Goal: Ask a question

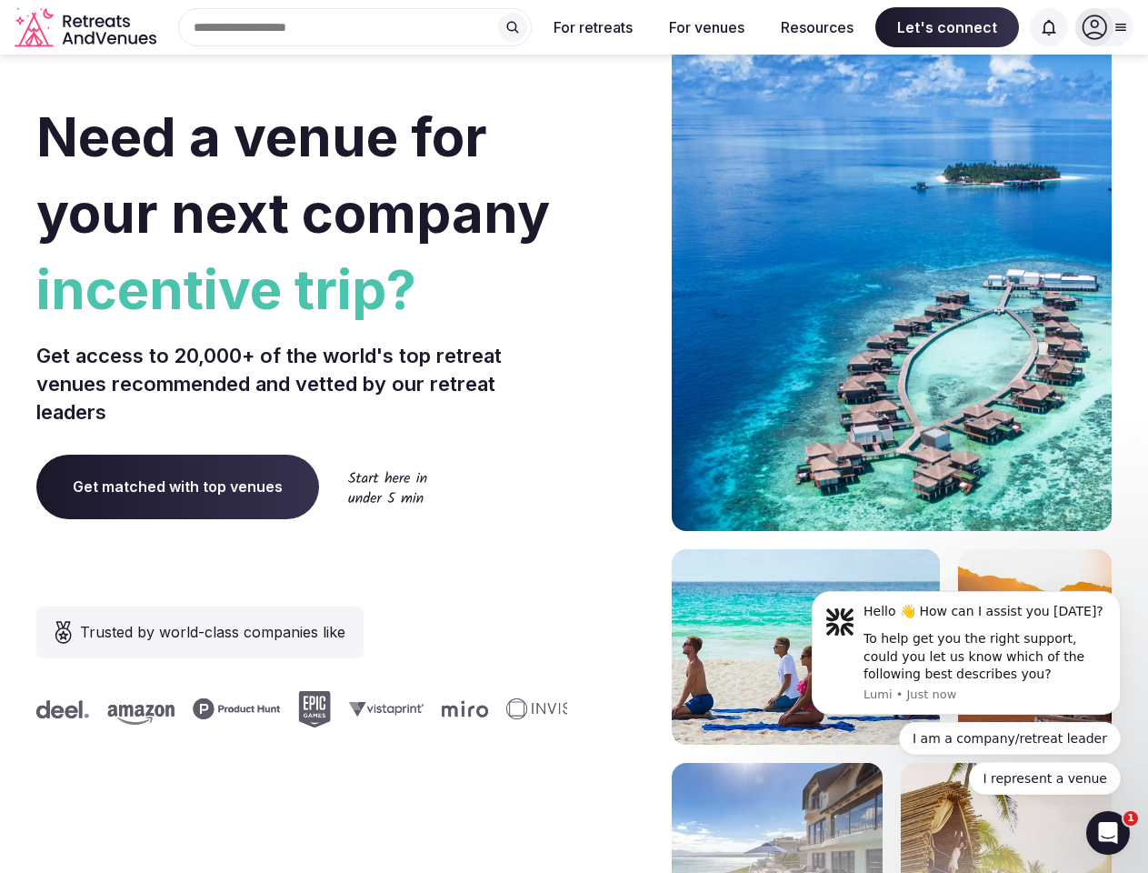
click at [574, 436] on div "Need a venue for your next company incentive trip? Get access to 20,000+ of the…" at bounding box center [574, 544] width 1076 height 1096
click at [356, 27] on div "Search Popular Destinations [GEOGRAPHIC_DATA], [GEOGRAPHIC_DATA] [GEOGRAPHIC_DA…" at bounding box center [348, 27] width 368 height 38
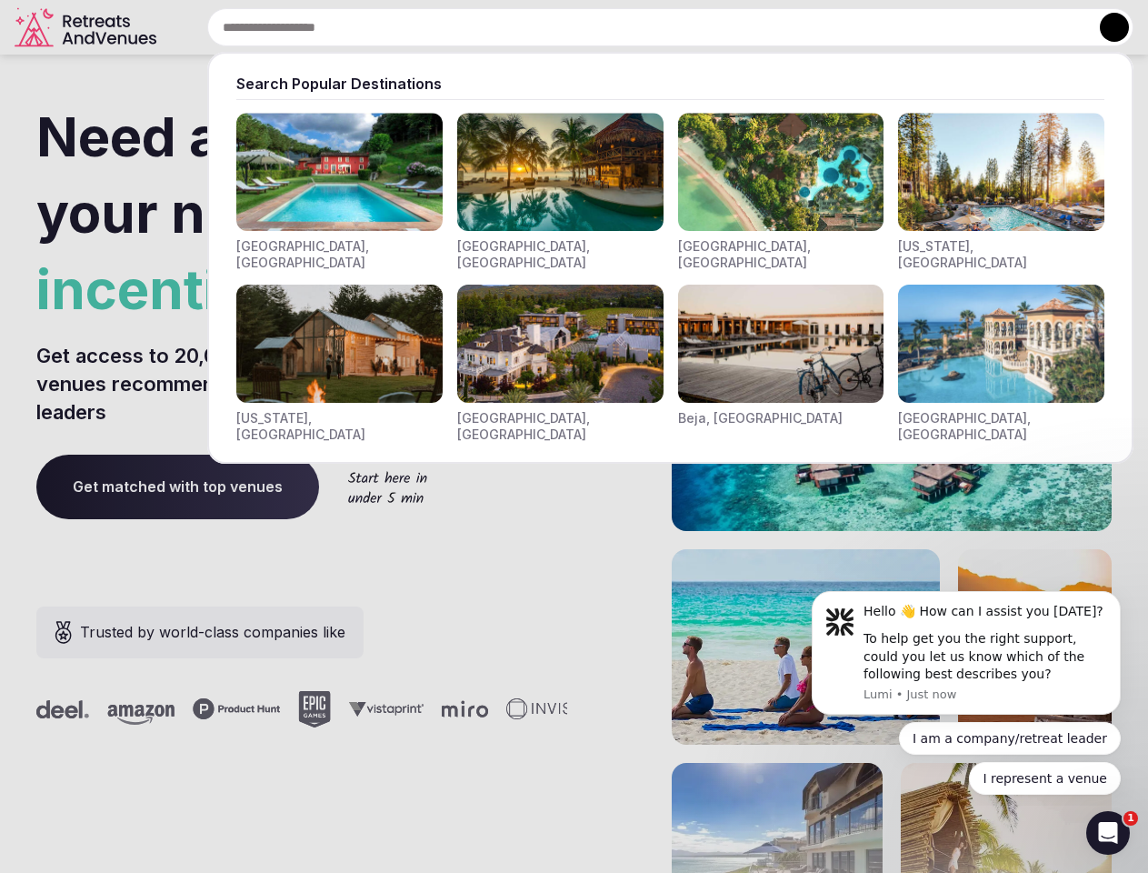
click at [513, 27] on input "text" at bounding box center [670, 27] width 927 height 38
click at [594, 27] on input "text" at bounding box center [670, 27] width 927 height 38
click at [707, 27] on input "text" at bounding box center [670, 27] width 927 height 38
click at [817, 27] on input "text" at bounding box center [670, 27] width 927 height 38
click at [947, 27] on input "text" at bounding box center [670, 27] width 927 height 38
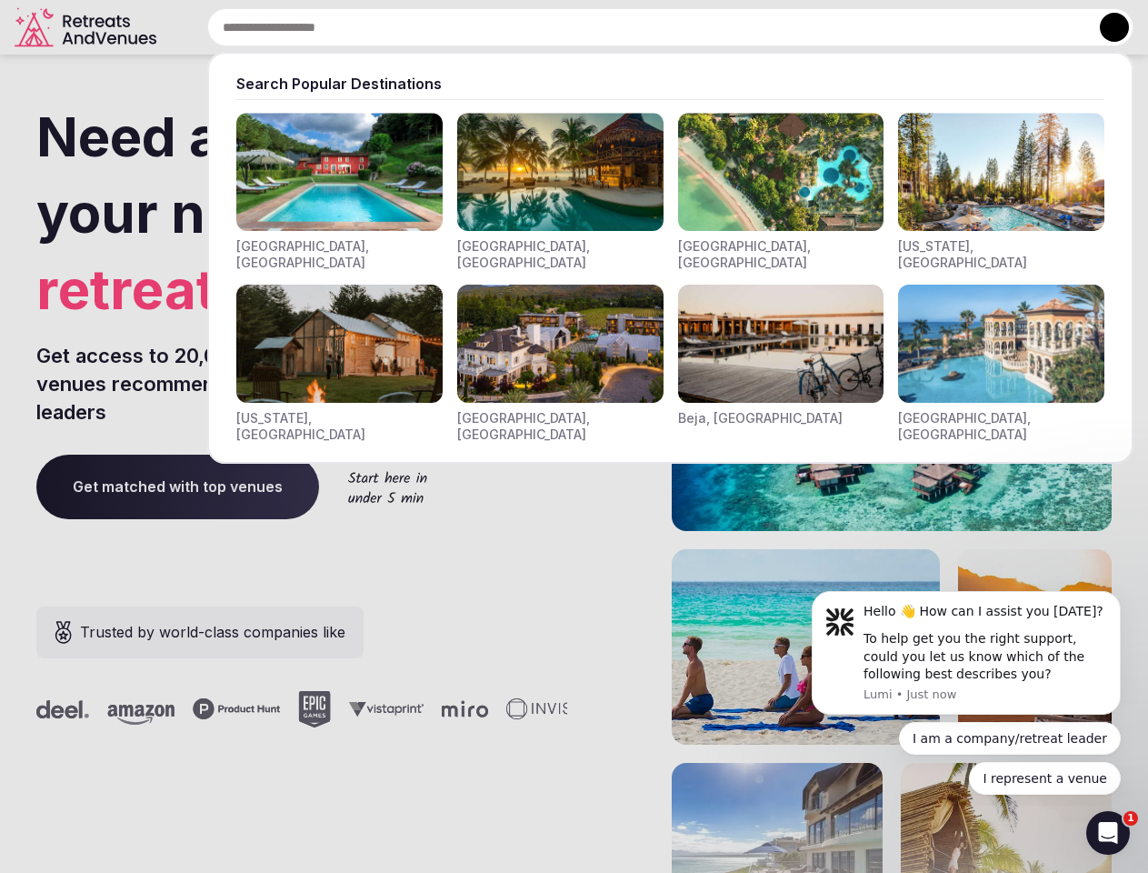
click at [1049, 27] on input "text" at bounding box center [670, 27] width 927 height 38
click at [1105, 27] on button at bounding box center [1114, 27] width 29 height 29
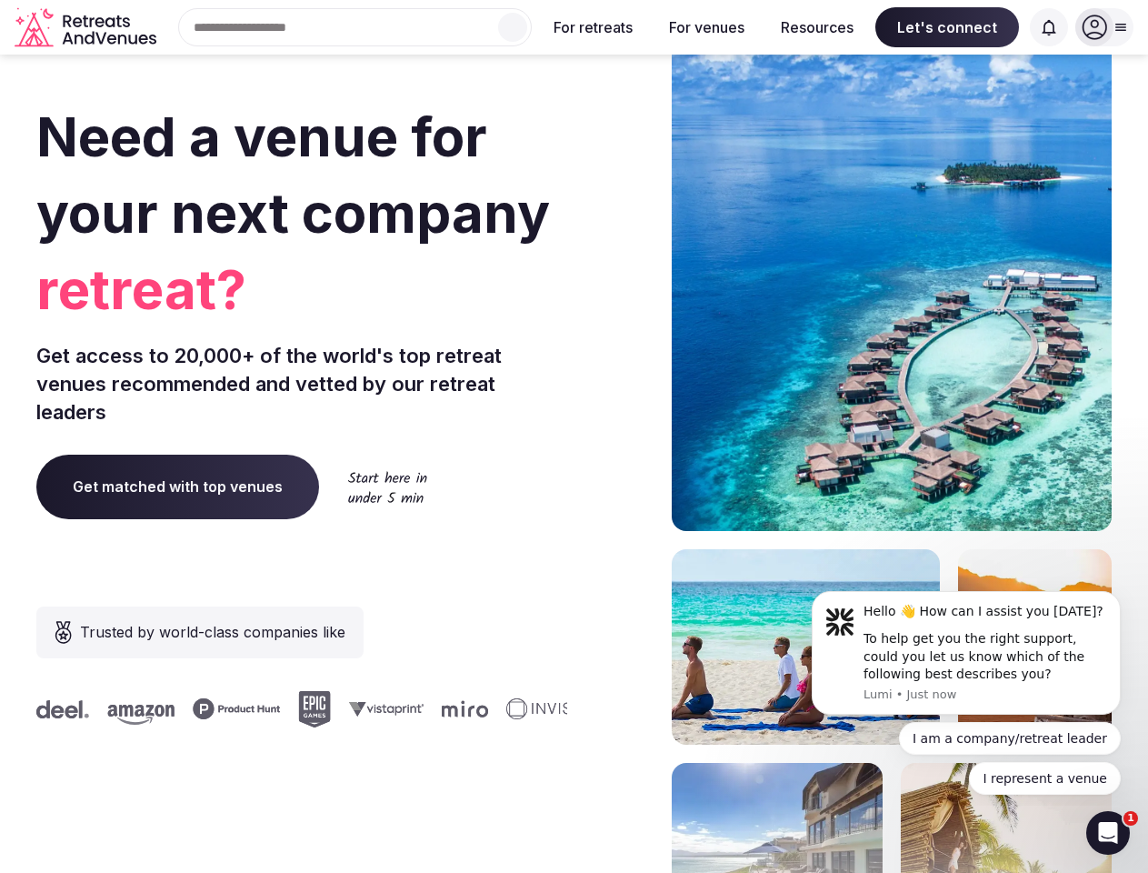
click at [967, 653] on div "To help get you the right support, could you let us know which of the following…" at bounding box center [986, 657] width 244 height 54
